Goal: Entertainment & Leisure: Consume media (video, audio)

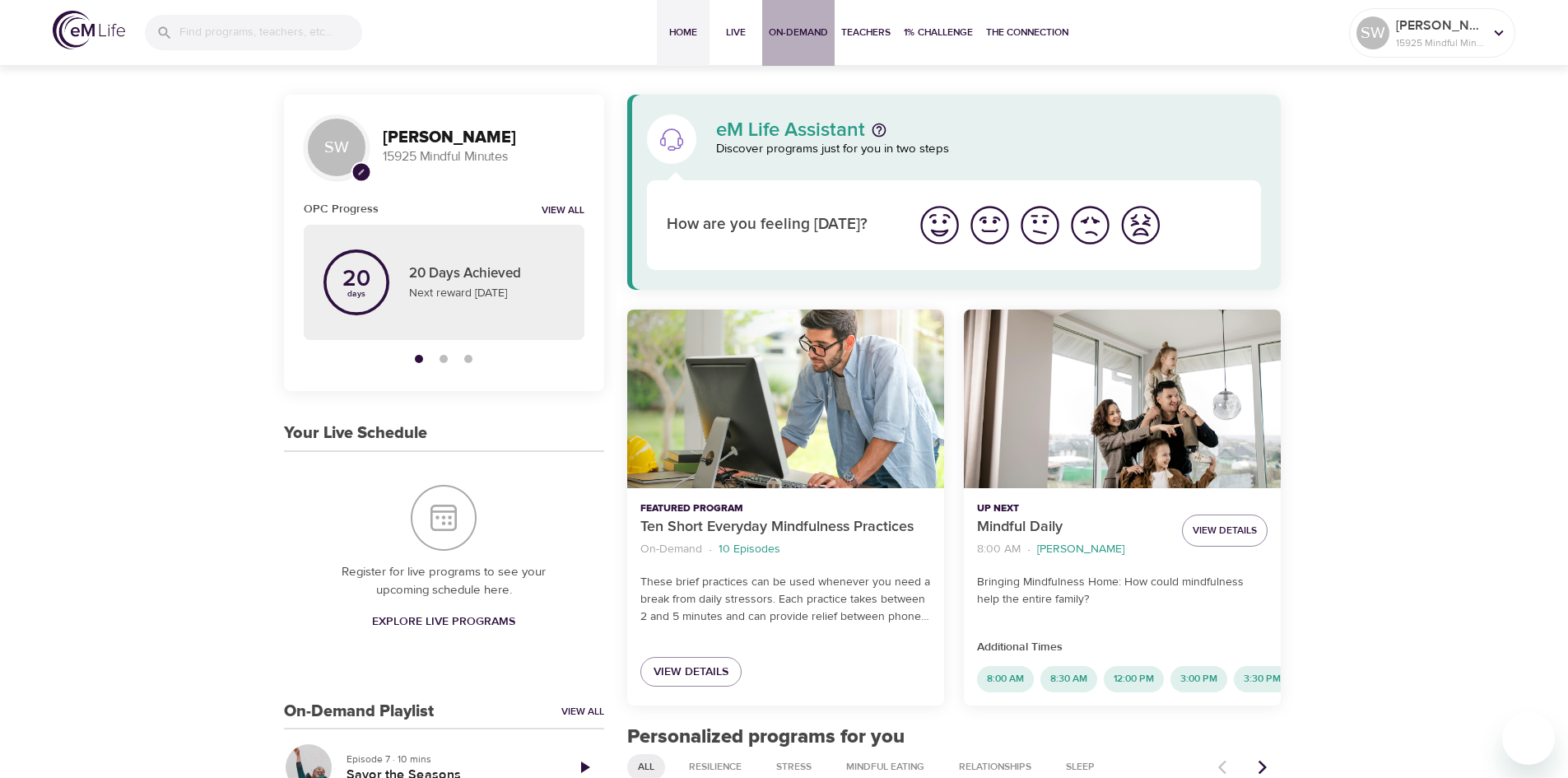
click at [786, 31] on span "On-Demand" at bounding box center [798, 33] width 59 height 18
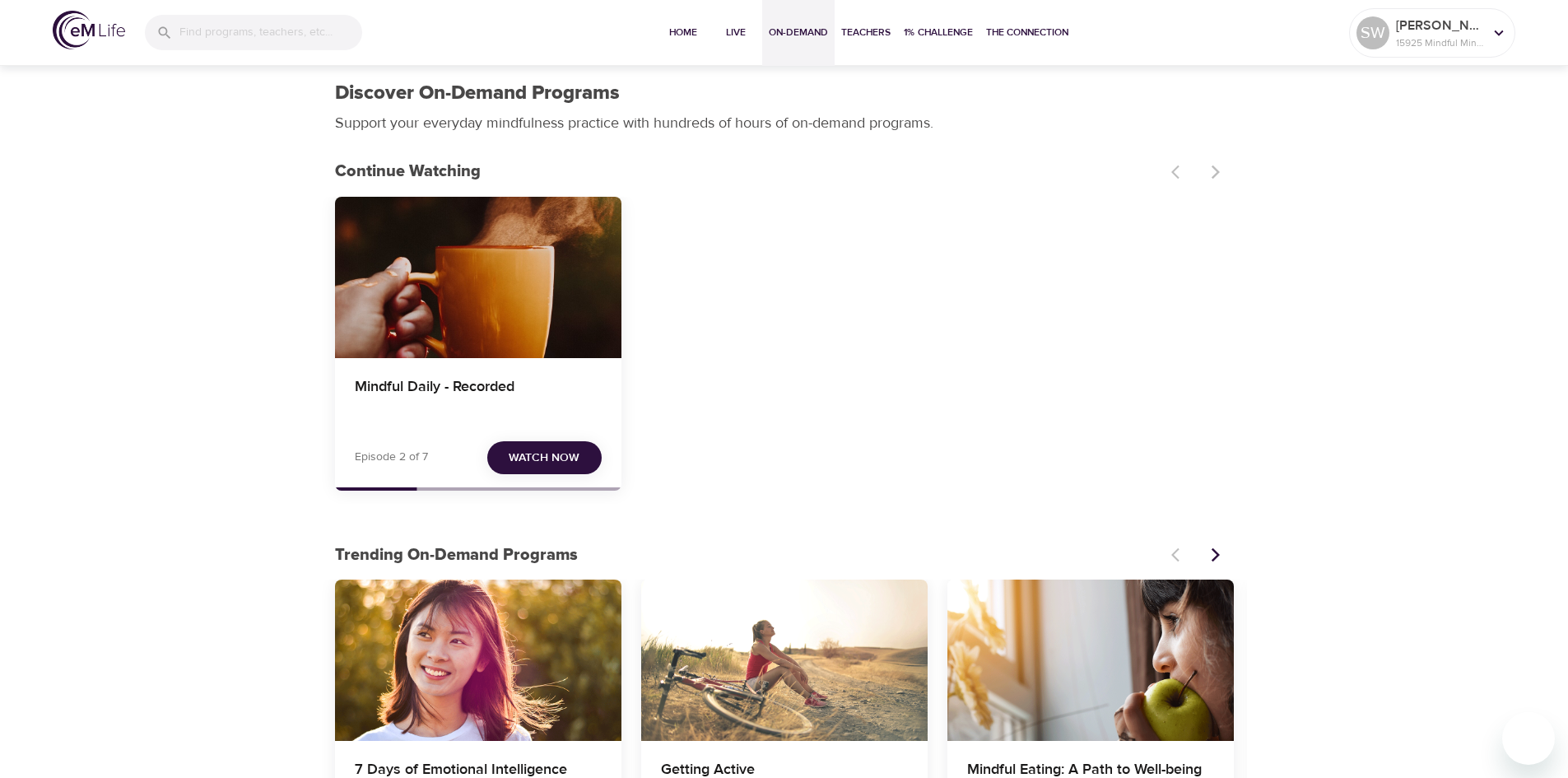
click at [552, 455] on span "Watch Now" at bounding box center [544, 457] width 71 height 20
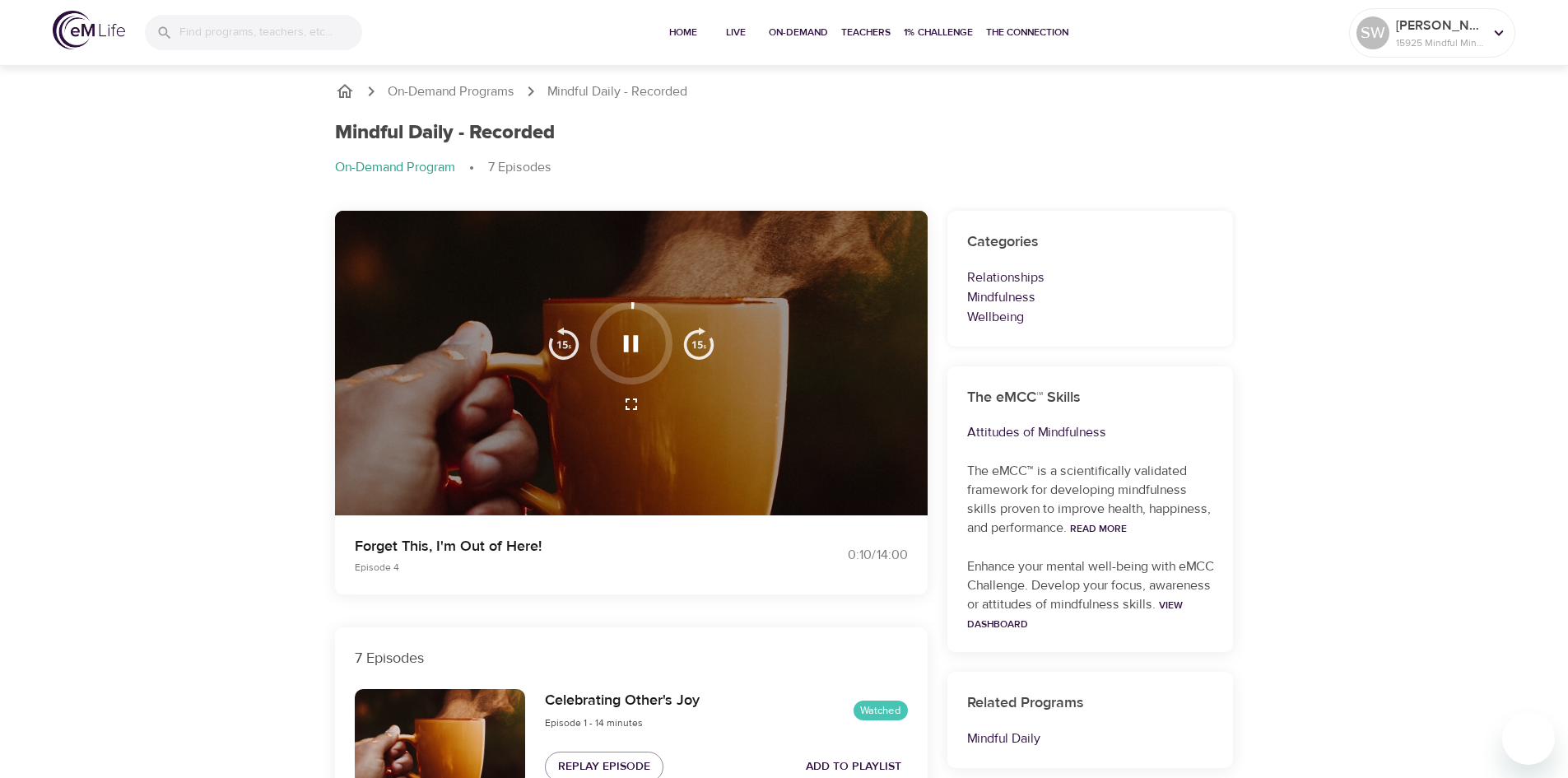
click at [637, 347] on icon "button" at bounding box center [631, 343] width 15 height 17
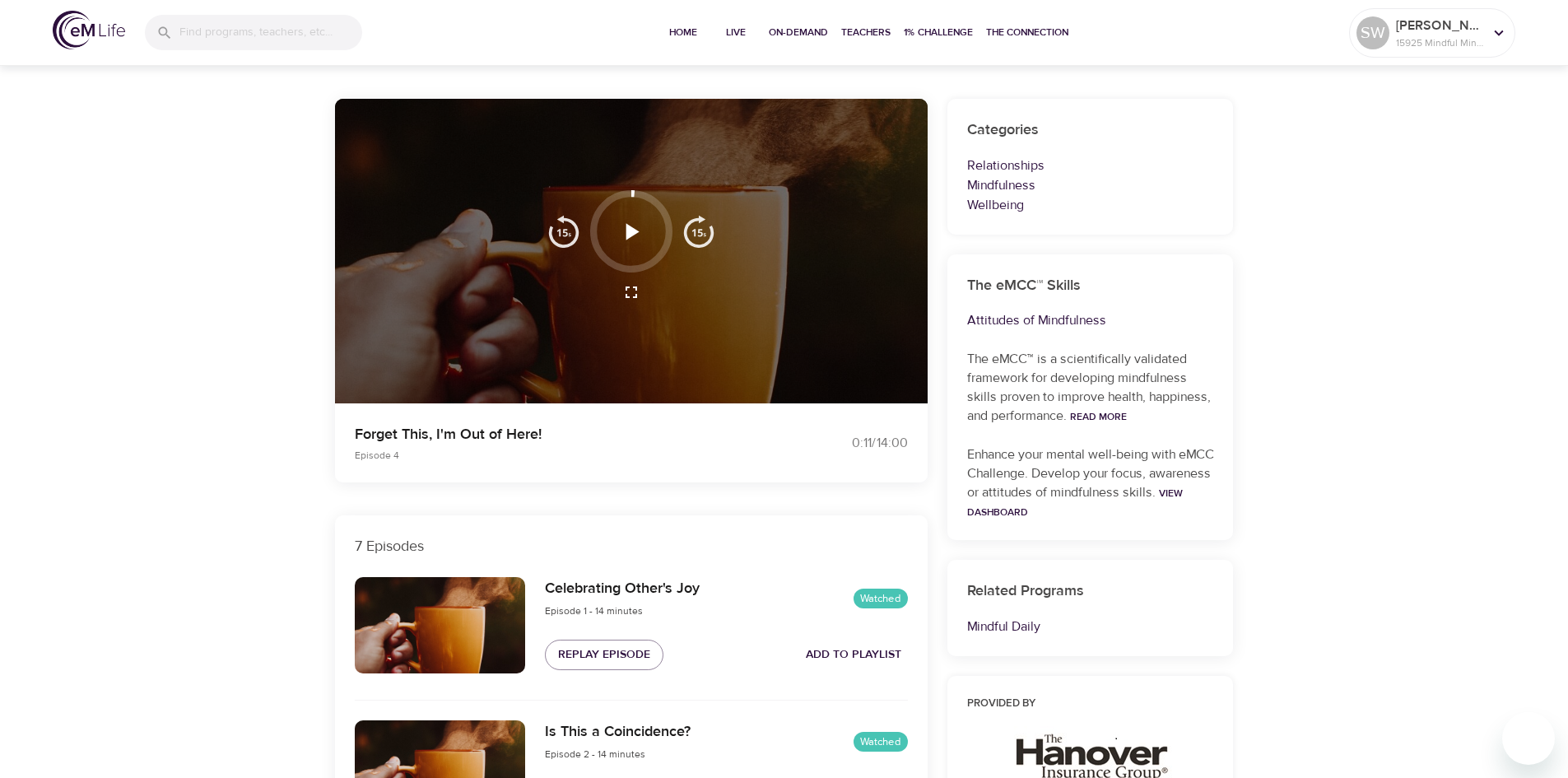
scroll to position [82, 0]
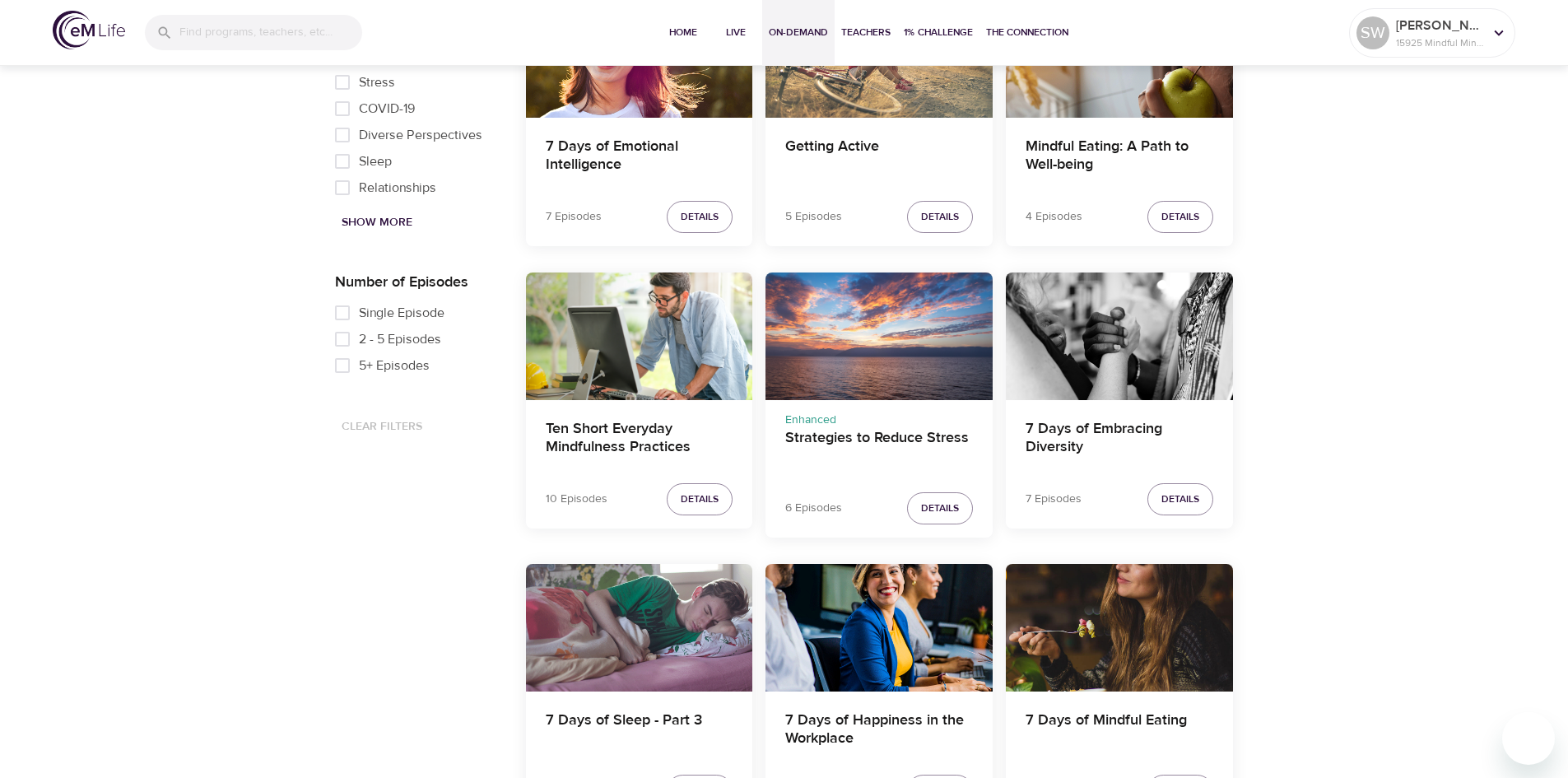
scroll to position [906, 0]
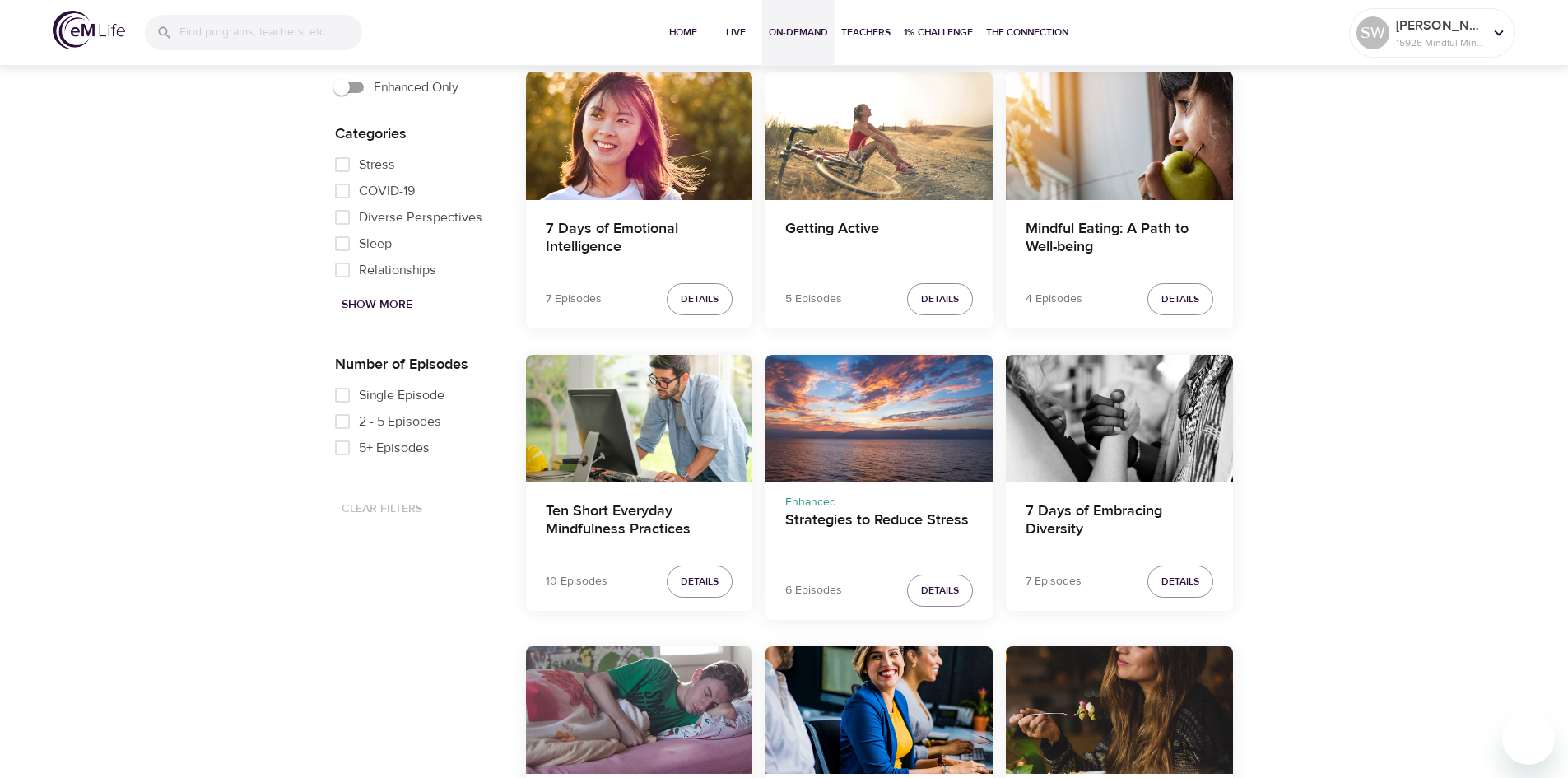
click at [343, 398] on input "Single Episode" at bounding box center [342, 396] width 33 height 26
checkbox input "true"
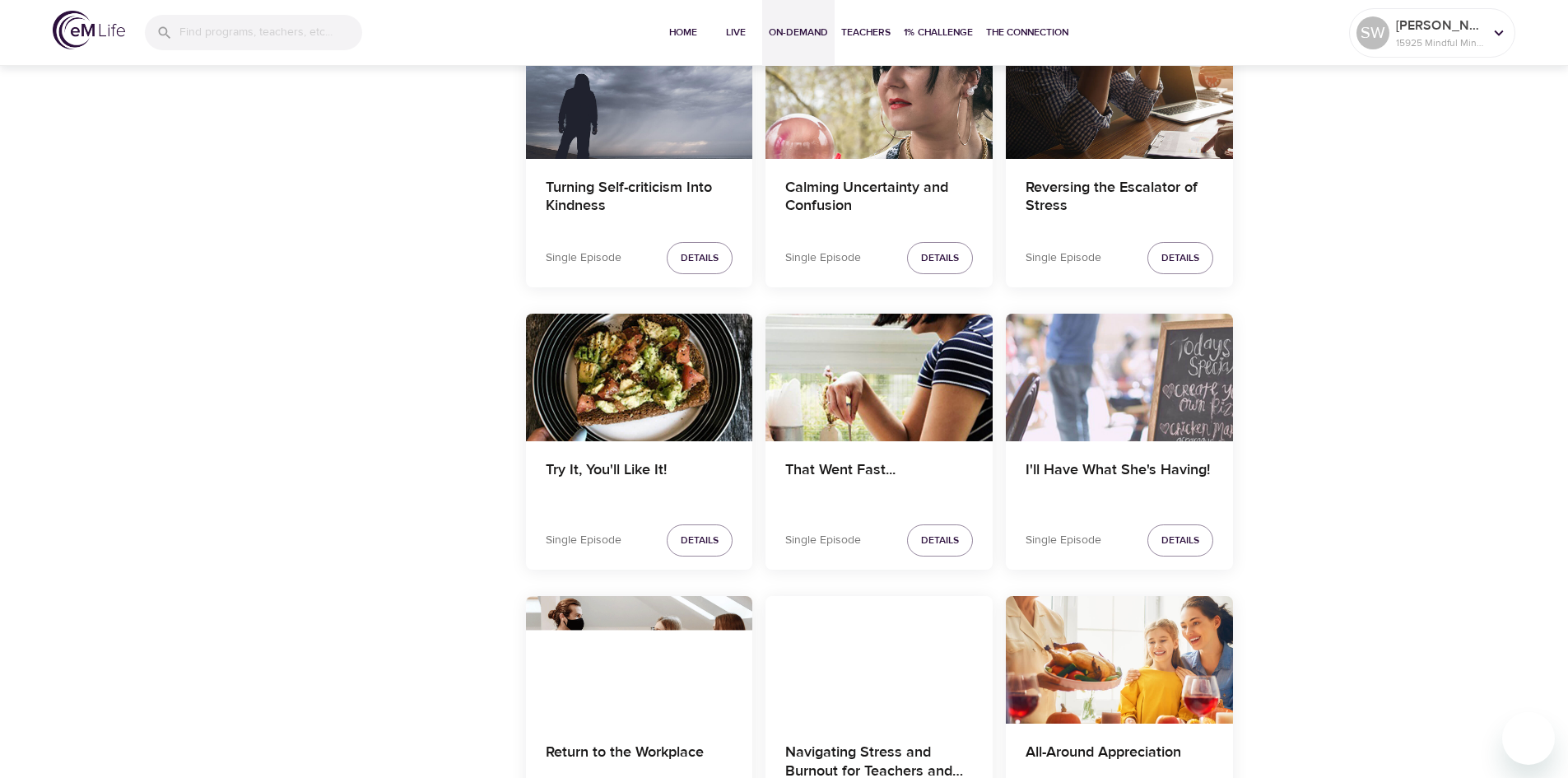
scroll to position [1482, 0]
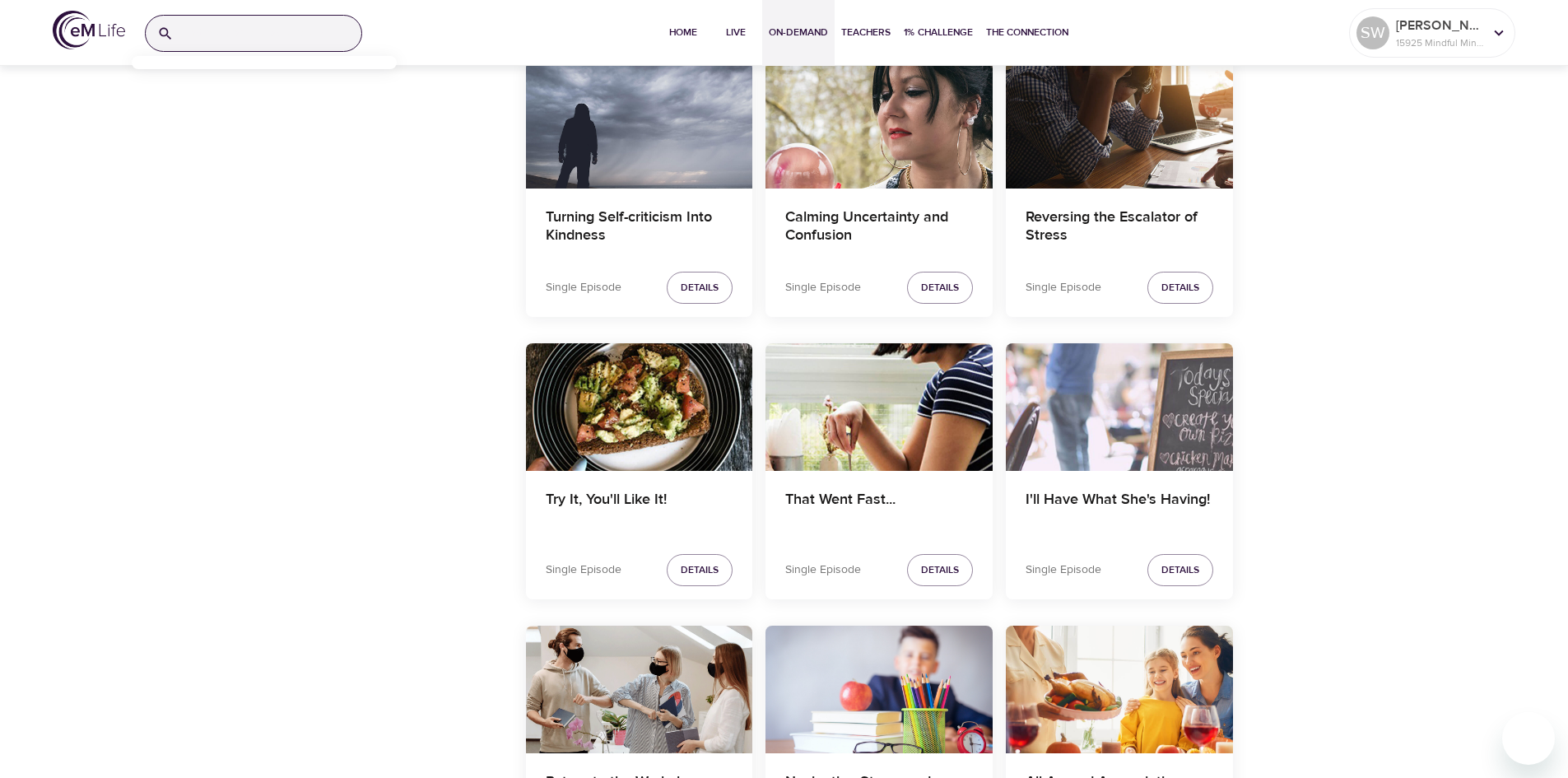
click at [207, 38] on input "search" at bounding box center [270, 34] width 181 height 35
type input "stress reduction"
click at [283, 41] on input "stress reduction" at bounding box center [270, 34] width 181 height 35
click at [169, 35] on icon at bounding box center [165, 34] width 17 height 17
click at [152, 30] on div "stress reduction" at bounding box center [253, 34] width 217 height 37
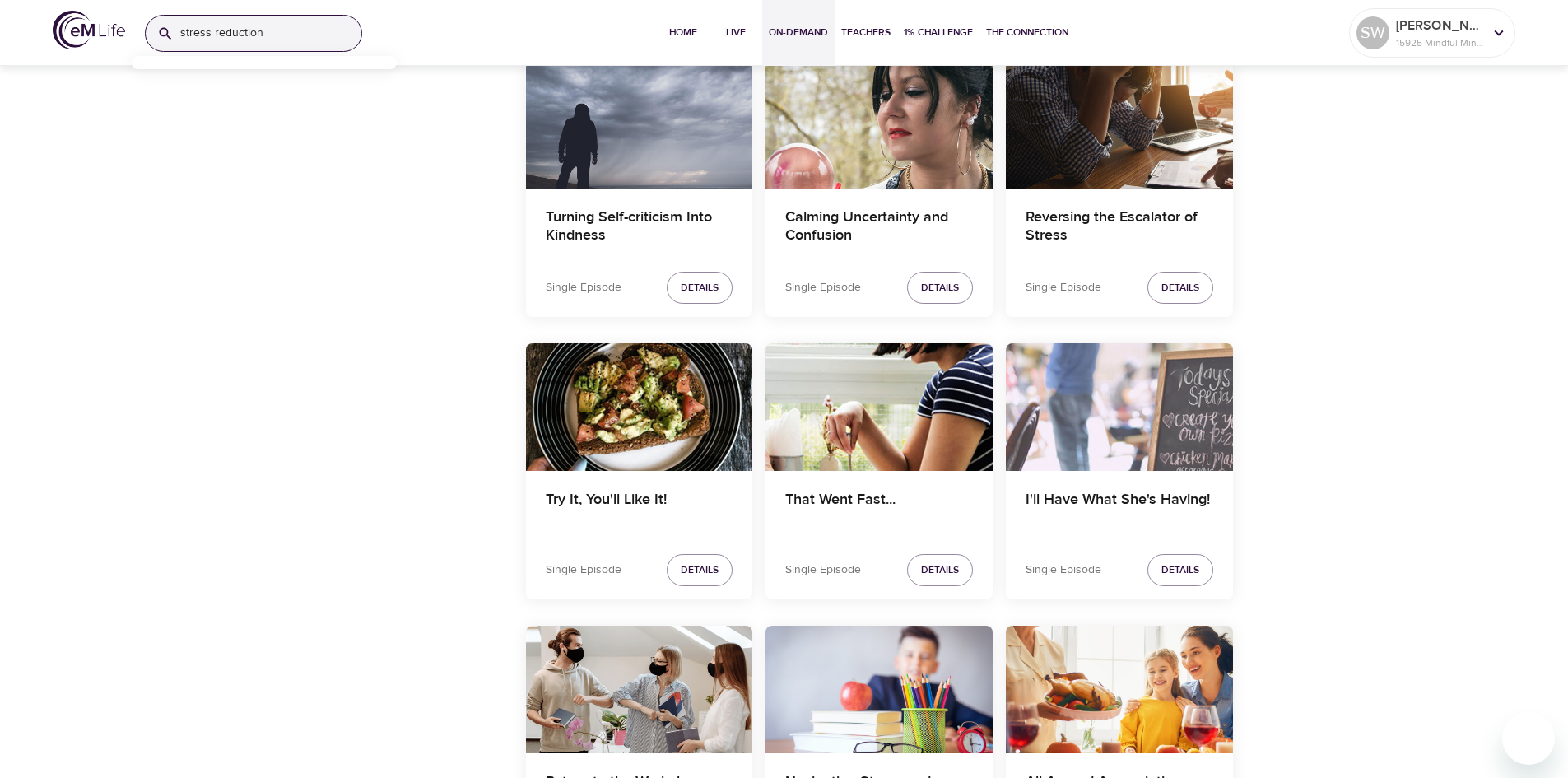
click at [160, 33] on icon at bounding box center [166, 34] width 12 height 12
click at [264, 34] on input "stress reduction" at bounding box center [270, 34] width 181 height 35
click at [73, 40] on img at bounding box center [89, 30] width 72 height 39
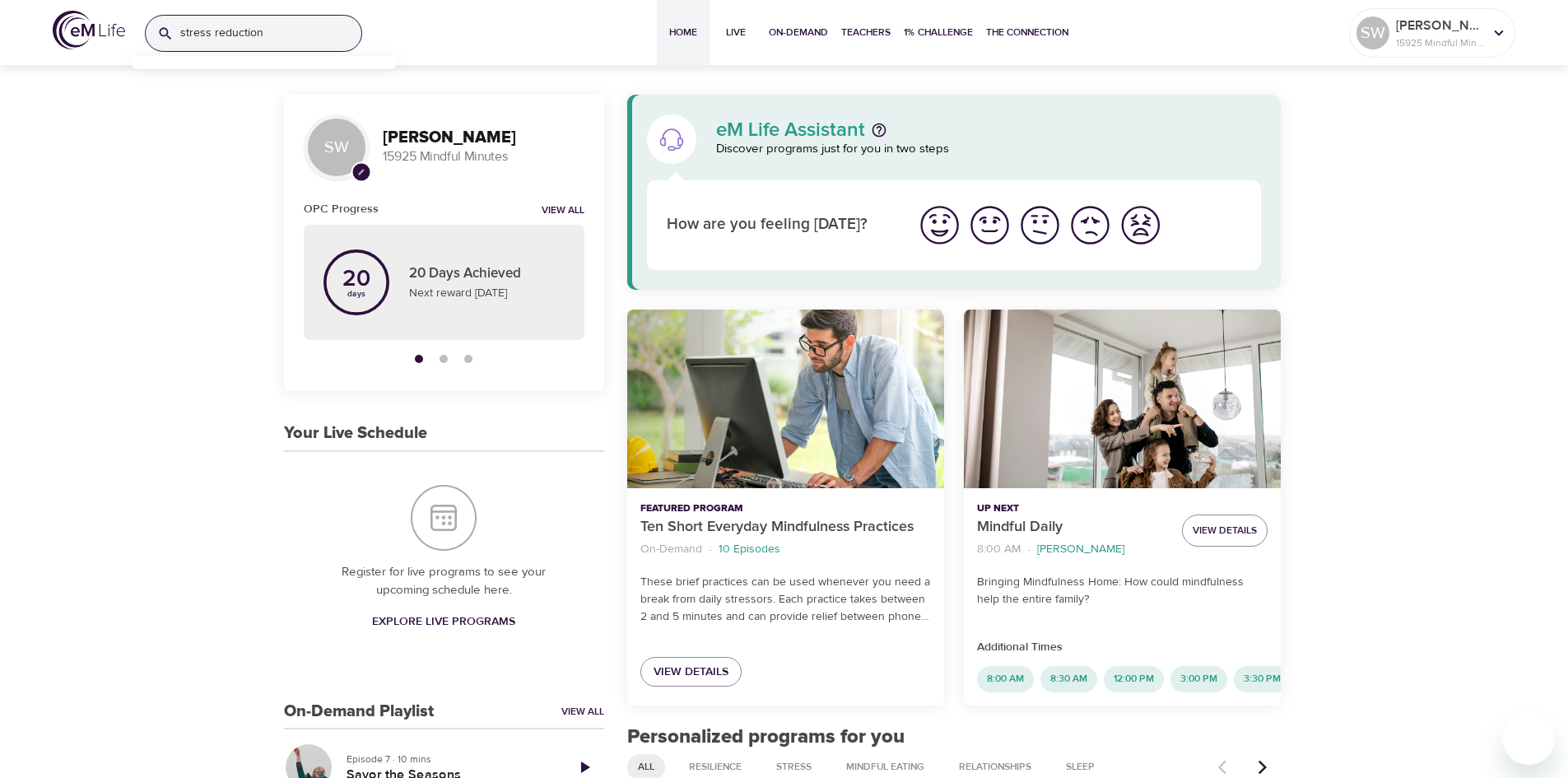
click at [265, 34] on input "stress reduction" at bounding box center [270, 34] width 181 height 35
click at [166, 37] on icon at bounding box center [165, 34] width 17 height 17
click at [159, 34] on icon at bounding box center [165, 34] width 17 height 17
